Goal: Ask a question

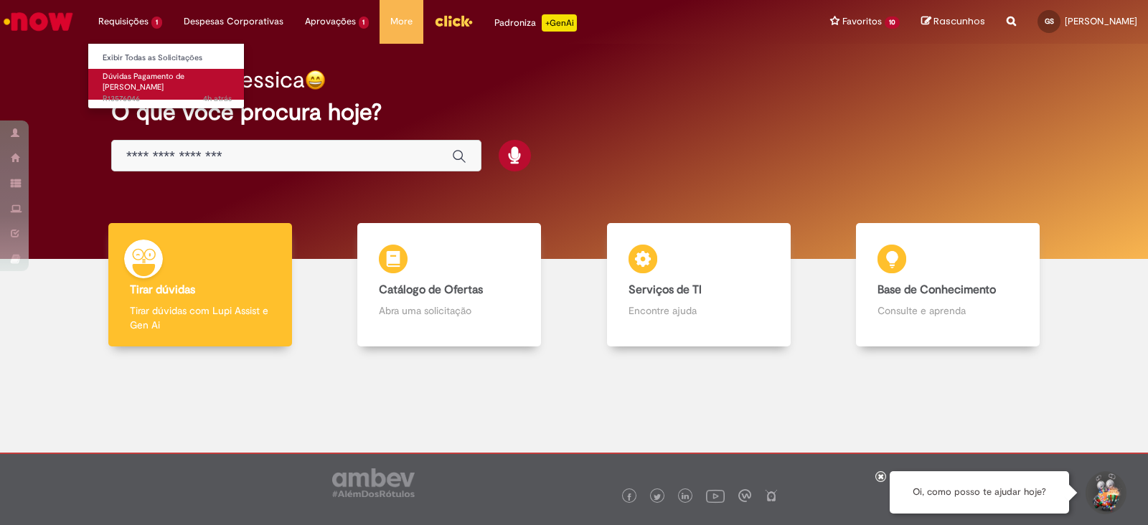
click at [151, 75] on span "Dúvidas Pagamento de [PERSON_NAME]" at bounding box center [144, 82] width 82 height 22
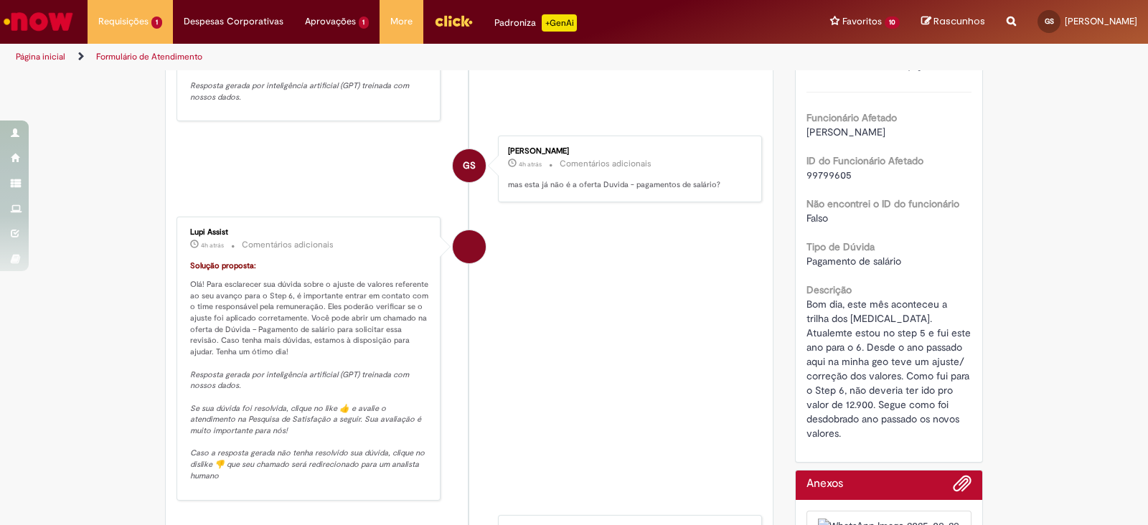
scroll to position [251, 0]
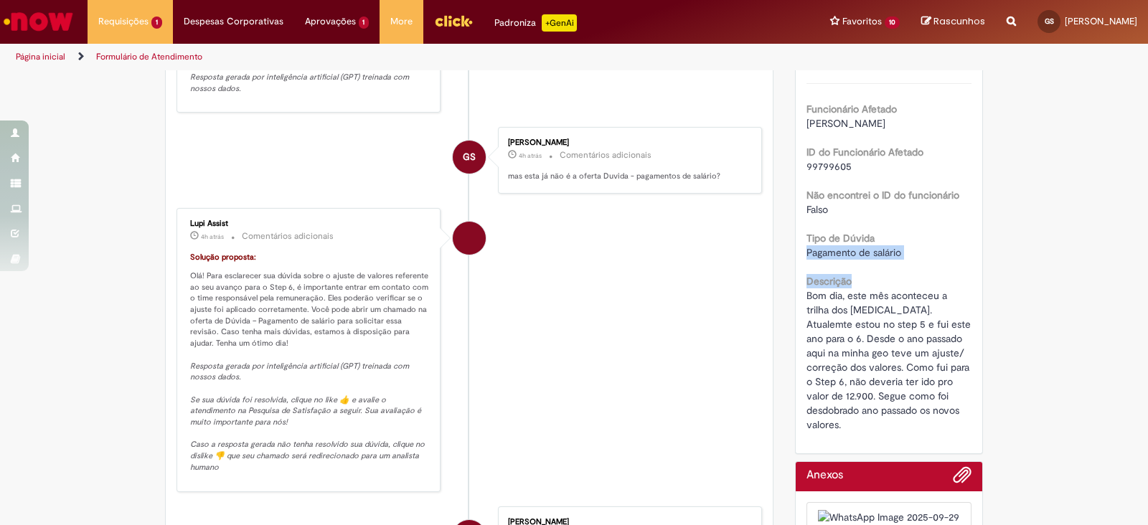
drag, startPoint x: 1133, startPoint y: 244, endPoint x: 1135, endPoint y: 288, distance: 44.5
click at [1135, 288] on section "Formulário de Atendimento Verificar Código de Barras Aguardando Aprovação Aguar…" at bounding box center [574, 297] width 1148 height 455
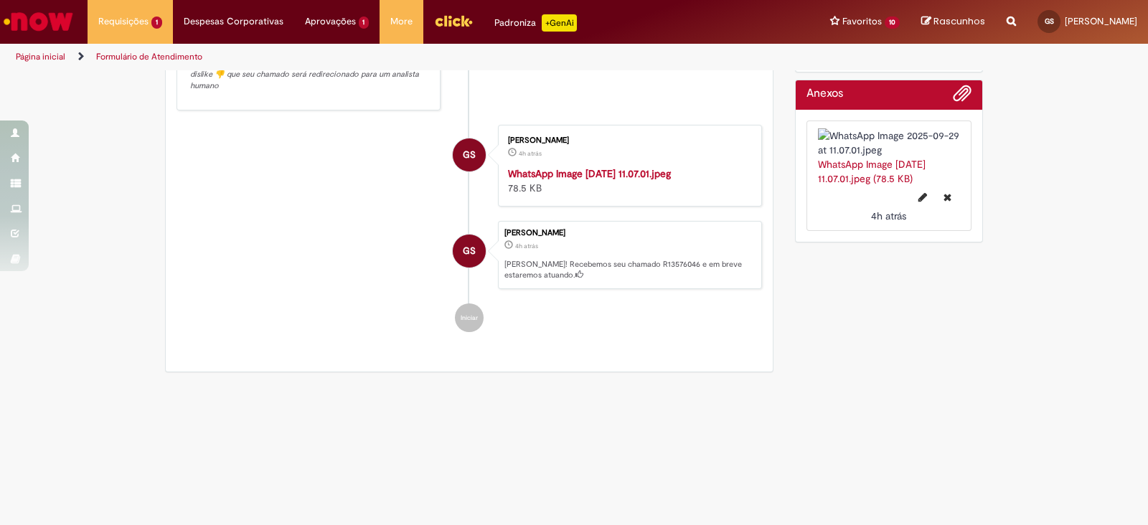
scroll to position [668, 0]
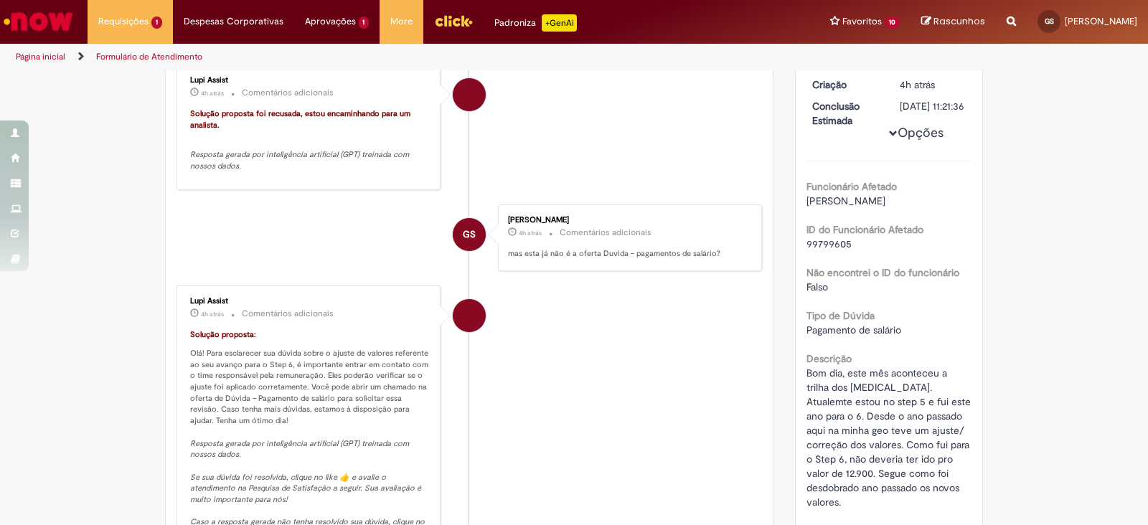
scroll to position [0, 0]
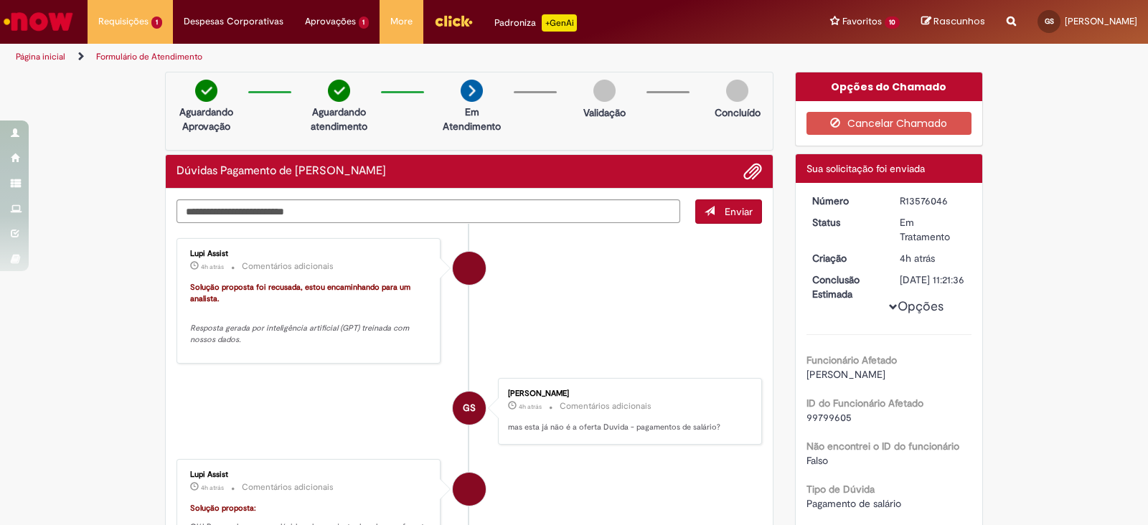
click at [622, 346] on li "Lupi Assist 4h atrás 4 horas atrás Comentários adicionais Solução proposta foi …" at bounding box center [468, 301] width 585 height 126
click at [491, 205] on textarea "Digite sua mensagem aqui..." at bounding box center [427, 211] width 503 height 24
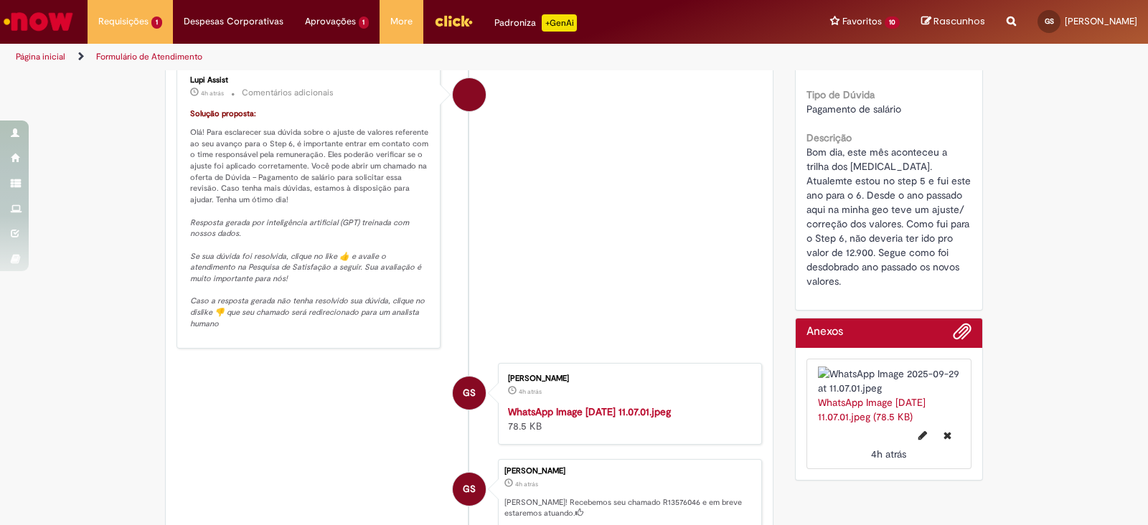
scroll to position [391, 0]
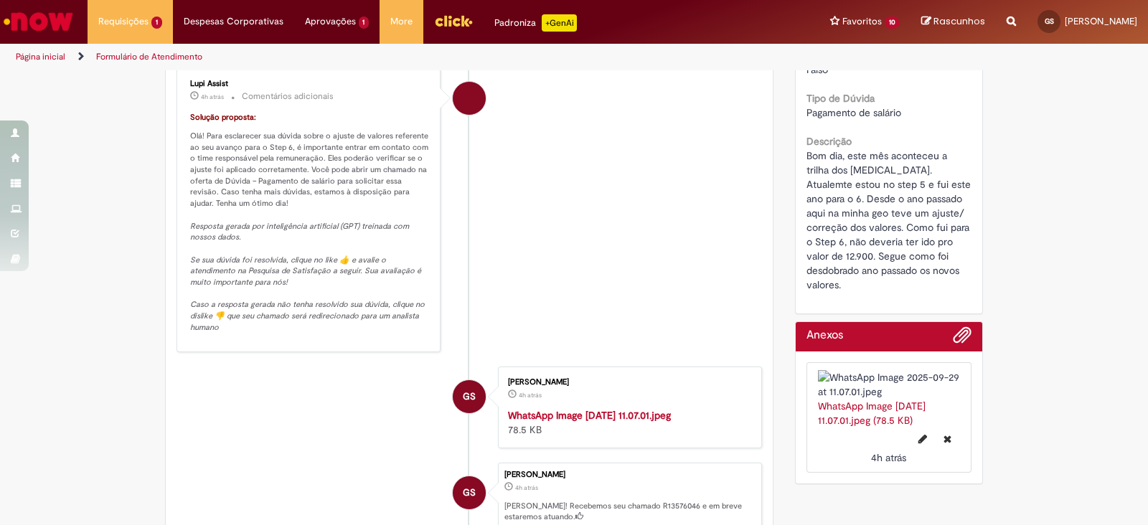
drag, startPoint x: 1138, startPoint y: 361, endPoint x: 1145, endPoint y: 410, distance: 49.9
click at [1145, 410] on section "Formulário de Atendimento Verificar Código de Barras Aguardando Aprovação Aguar…" at bounding box center [574, 297] width 1148 height 455
click at [1083, 341] on div "Verificar Código de Barras Aguardando Aprovação Aguardando atendimento Em Atend…" at bounding box center [574, 151] width 1148 height 940
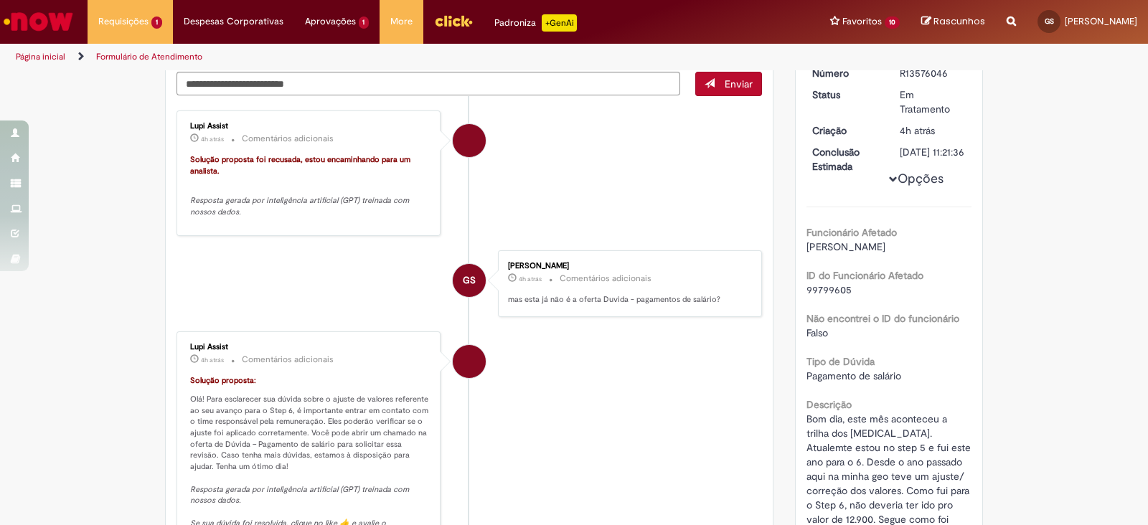
scroll to position [0, 0]
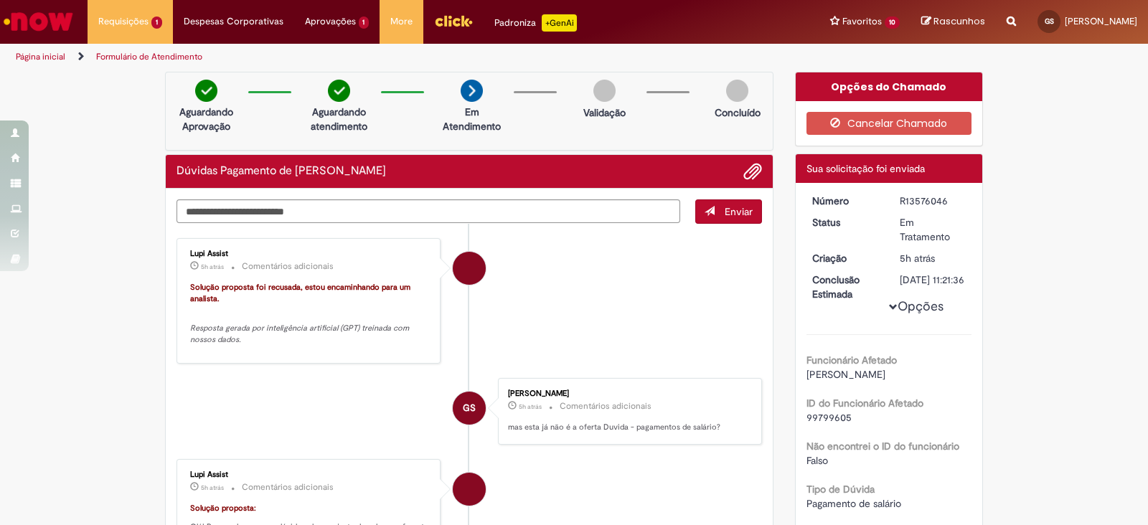
click at [588, 140] on div "Aguardando Aprovação Aguardando atendimento Em Atendimento Em Atendimento Valid…" at bounding box center [469, 111] width 608 height 79
click at [538, 218] on textarea "Digite sua mensagem aqui..." at bounding box center [427, 211] width 503 height 24
click at [519, 280] on li "Lupi Assist 5h atrás 5 horas atrás Comentários adicionais Solução proposta foi …" at bounding box center [468, 301] width 585 height 126
click at [561, 209] on textarea "Digite sua mensagem aqui..." at bounding box center [427, 211] width 503 height 24
